Goal: Check status

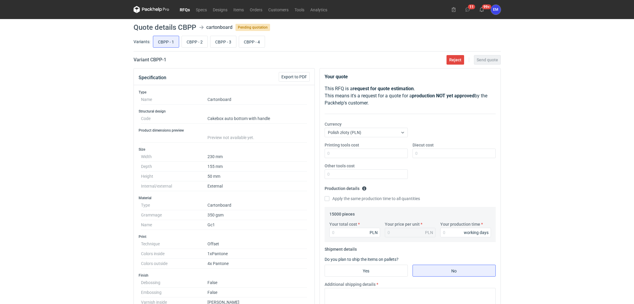
scroll to position [192, 0]
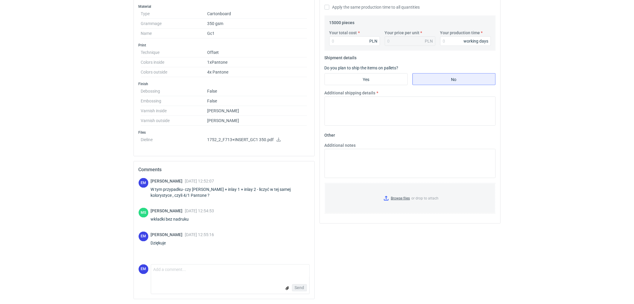
drag, startPoint x: 98, startPoint y: 141, endPoint x: 100, endPoint y: 144, distance: 3.3
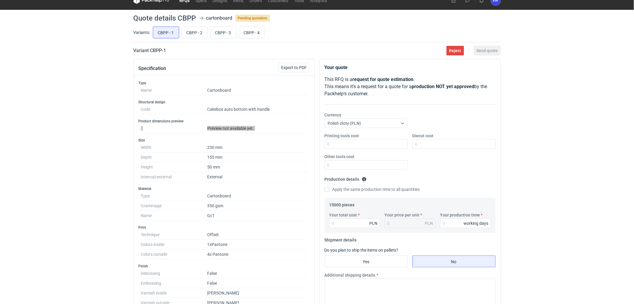
scroll to position [0, 0]
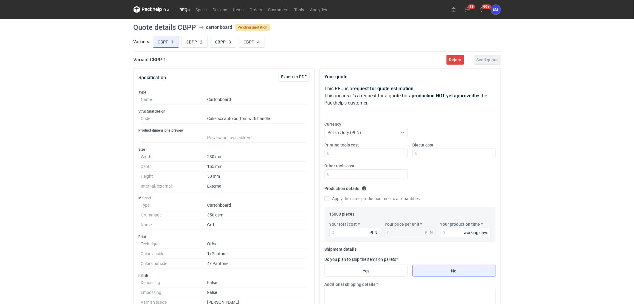
click at [69, 80] on div "RFQs Specs Designs Items Orders Customers Tools Analytics 11 99+ EM [PERSON_NAM…" at bounding box center [317, 152] width 634 height 304
click at [85, 95] on div "RFQs Specs Designs Items Orders Customers Tools Analytics 11 99+ EM [PERSON_NAM…" at bounding box center [317, 152] width 634 height 304
click at [75, 134] on div "RFQs Specs Designs Items Orders Customers Tools Analytics 11 99+ EM [PERSON_NAM…" at bounding box center [317, 152] width 634 height 304
drag, startPoint x: 41, startPoint y: 167, endPoint x: 38, endPoint y: 169, distance: 3.2
click at [42, 167] on div "RFQs Specs Designs Items Orders Customers Tools Analytics 11 99+ EM [PERSON_NAM…" at bounding box center [317, 152] width 634 height 304
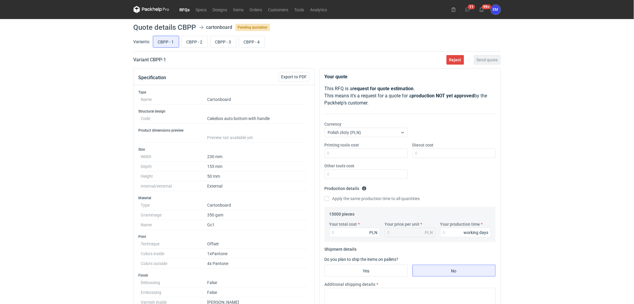
click at [575, 172] on div "RFQs Specs Designs Items Orders Customers Tools Analytics 11 99+ EM [PERSON_NAM…" at bounding box center [317, 152] width 634 height 304
drag, startPoint x: 111, startPoint y: 55, endPoint x: 124, endPoint y: 63, distance: 15.1
click at [124, 63] on div "RFQs Specs Designs Items Orders Customers Tools Analytics 11 99+ EM [PERSON_NAM…" at bounding box center [317, 152] width 634 height 304
click at [109, 197] on div "RFQs Specs Designs Items Orders Customers Tools Analytics 11 99+ EM [PERSON_NAM…" at bounding box center [317, 152] width 634 height 304
click at [91, 118] on div "RFQs Specs Designs Items Orders Customers Tools Analytics 11 99+ EM [PERSON_NAM…" at bounding box center [317, 152] width 634 height 304
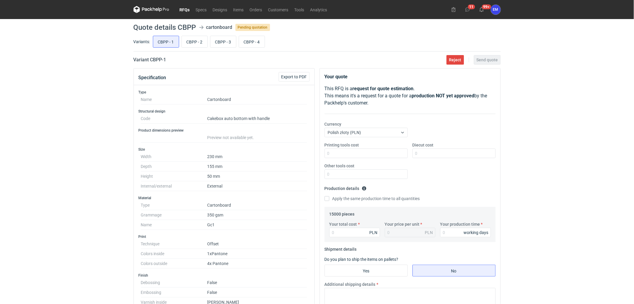
click at [100, 113] on div "RFQs Specs Designs Items Orders Customers Tools Analytics 11 99+ EM [PERSON_NAM…" at bounding box center [317, 152] width 634 height 304
click at [114, 88] on div "RFQs Specs Designs Items Orders Customers Tools Analytics 11 99+ EM [PERSON_NAM…" at bounding box center [317, 152] width 634 height 304
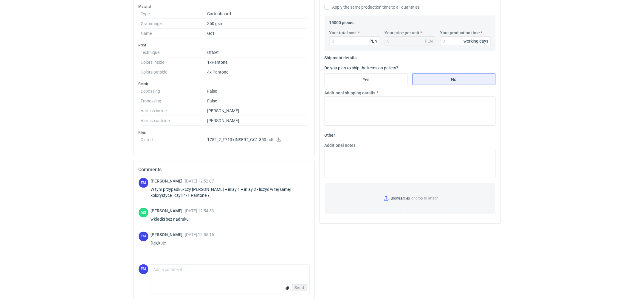
drag, startPoint x: 117, startPoint y: 123, endPoint x: 113, endPoint y: 109, distance: 14.5
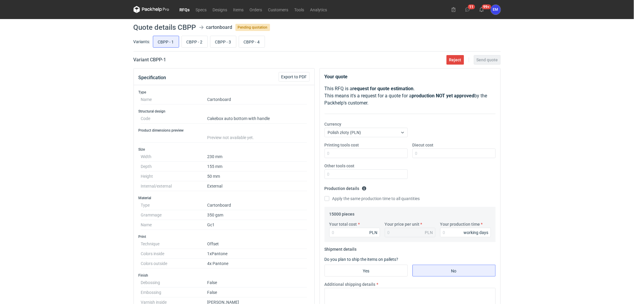
drag, startPoint x: 51, startPoint y: 108, endPoint x: 53, endPoint y: 111, distance: 3.3
click at [52, 110] on div "RFQs Specs Designs Items Orders Customers Tools Analytics 11 99+ EM [PERSON_NAM…" at bounding box center [317, 152] width 634 height 304
drag, startPoint x: 613, startPoint y: 112, endPoint x: 628, endPoint y: 73, distance: 41.9
click at [615, 99] on div "RFQs Specs Designs Items Orders Customers Tools Analytics 11 99+ EM [PERSON_NAM…" at bounding box center [317, 152] width 634 height 304
